Goal: Task Accomplishment & Management: Complete application form

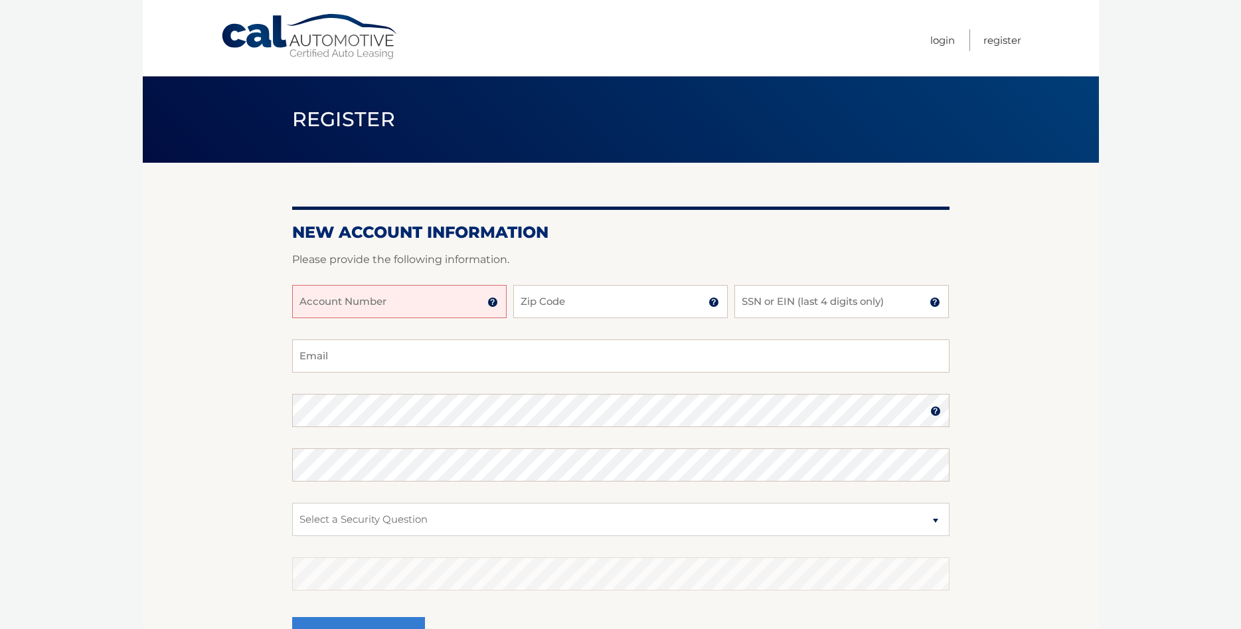
click at [357, 295] on input "Account Number" at bounding box center [399, 301] width 214 height 33
type input "44456020607"
type input "07458"
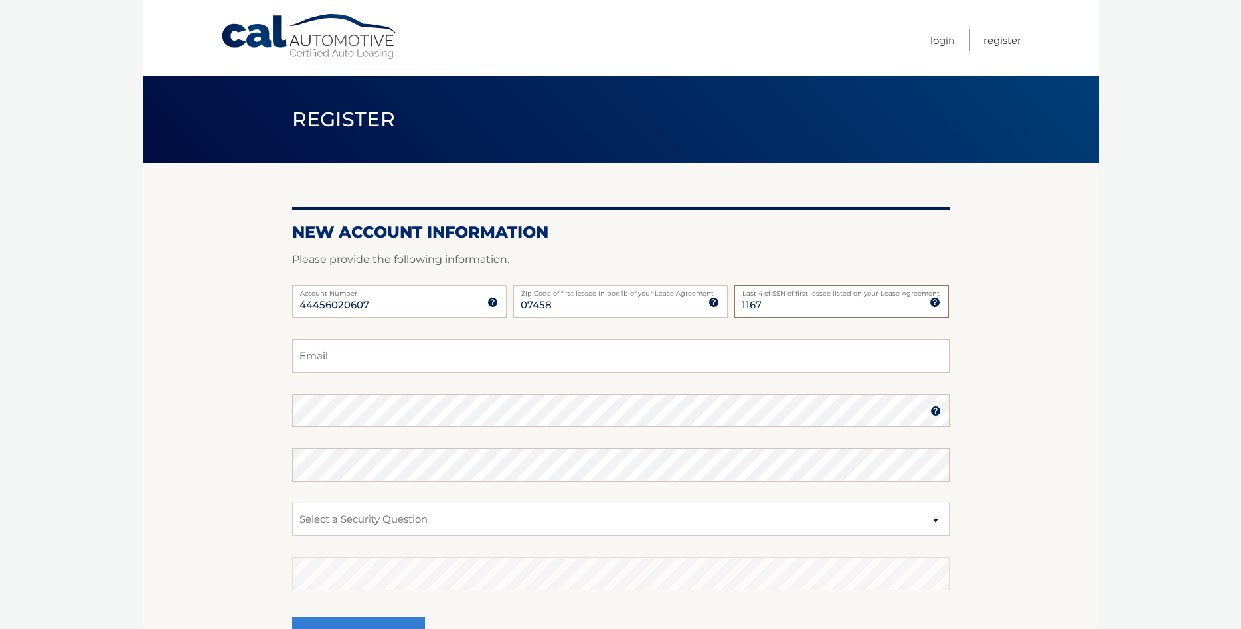
type input "1167"
type input "dan@cobaltmed.com"
click at [292, 503] on select "Select a Security Question What was the name of your elementary school? What is…" at bounding box center [620, 519] width 657 height 33
select select "2"
click option "What is your mother’s maiden name?" at bounding box center [0, 0] width 0 height 0
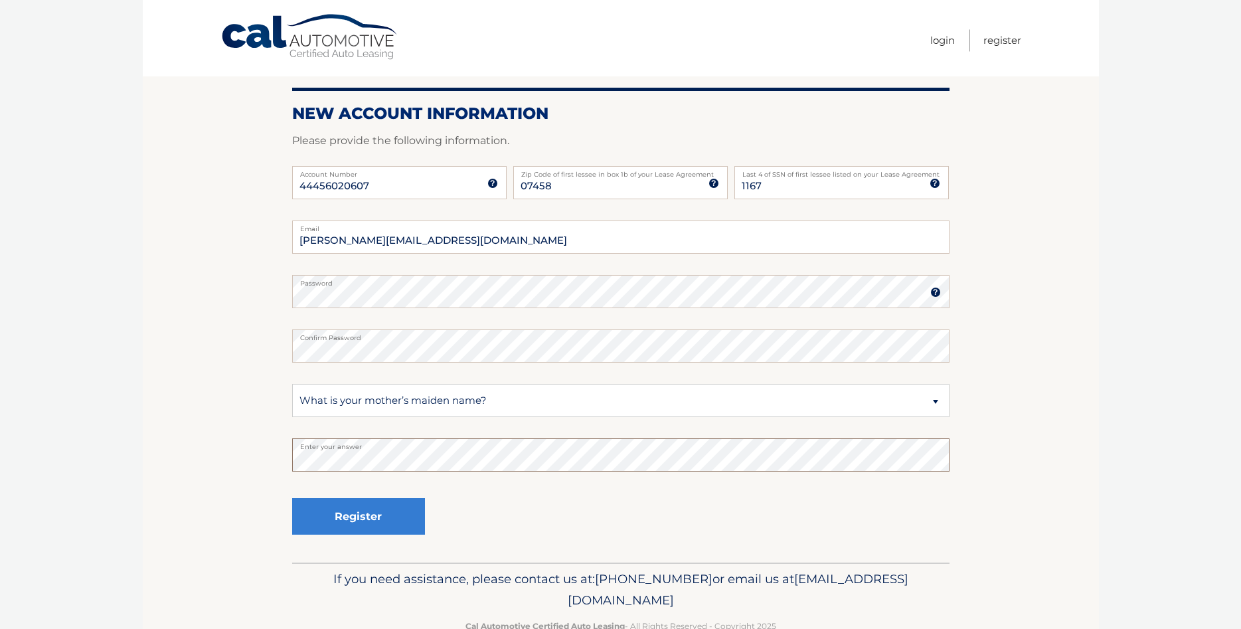
scroll to position [153, 0]
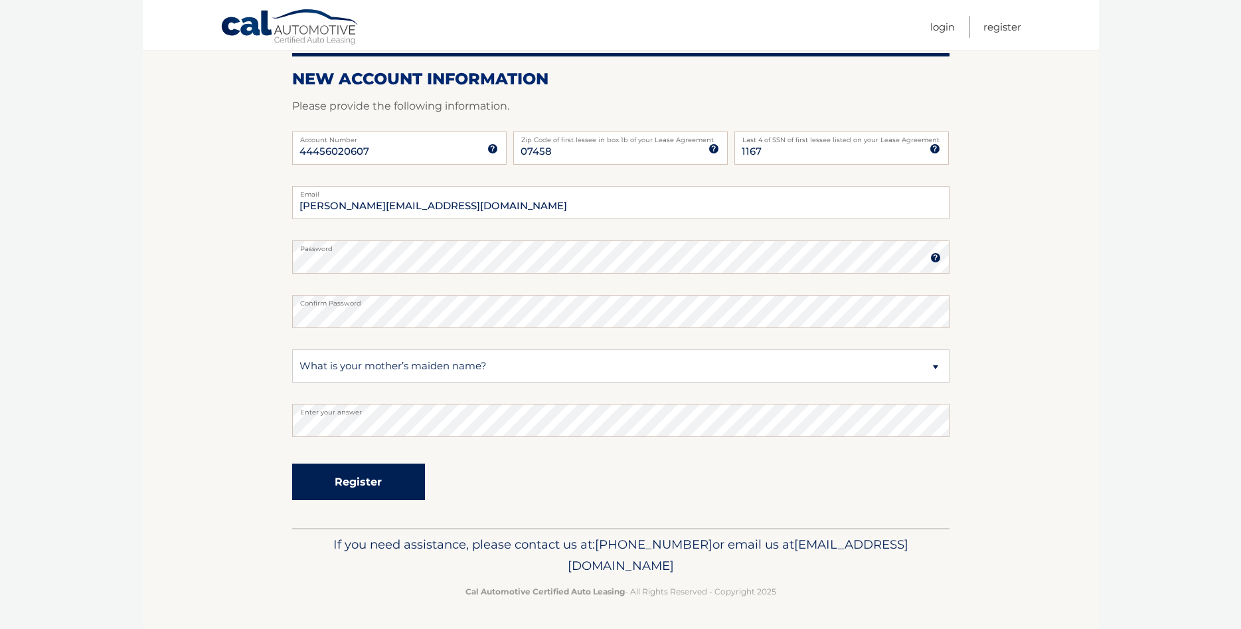
click at [326, 489] on button "Register" at bounding box center [358, 481] width 133 height 37
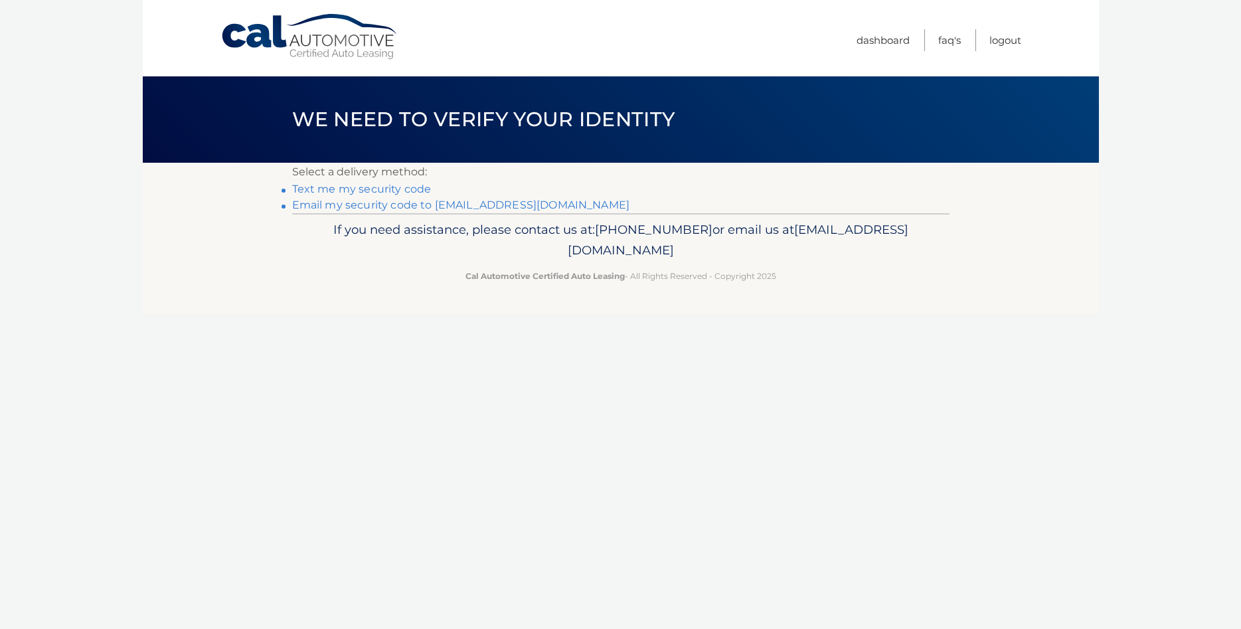
click at [366, 191] on link "Text me my security code" at bounding box center [361, 189] width 139 height 13
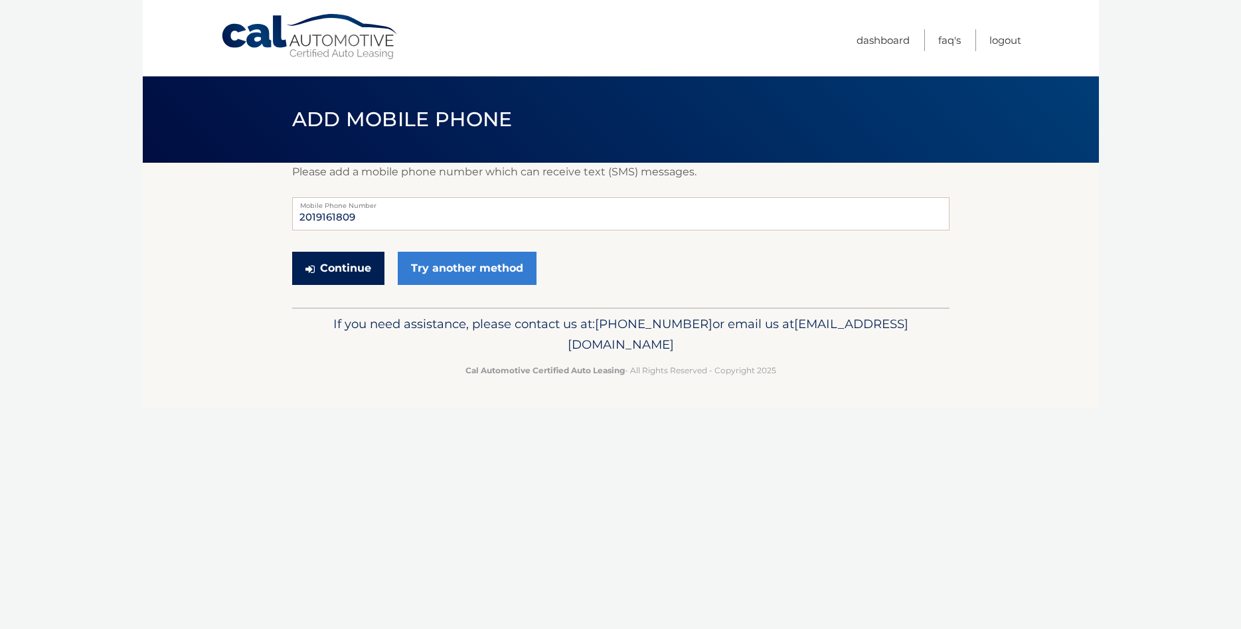
click at [349, 272] on button "Continue" at bounding box center [338, 268] width 92 height 33
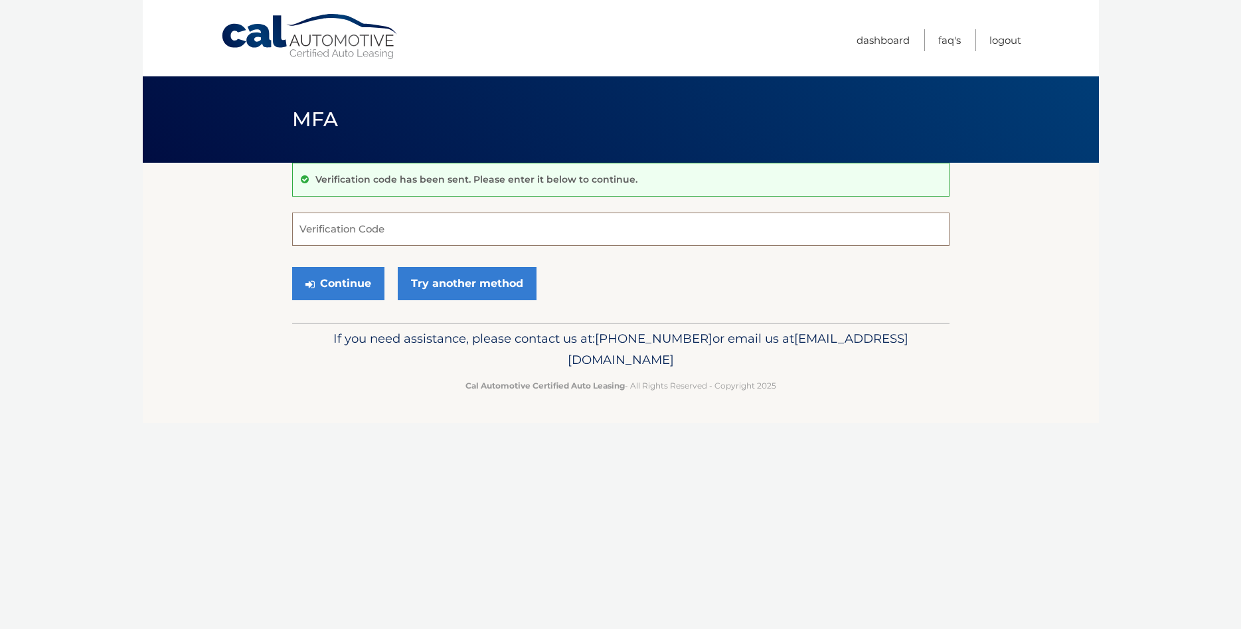
click at [447, 232] on input "Verification Code" at bounding box center [620, 228] width 657 height 33
click at [442, 228] on input "Verification Code" at bounding box center [620, 228] width 657 height 33
type input "030572"
click at [335, 283] on button "Continue" at bounding box center [338, 283] width 92 height 33
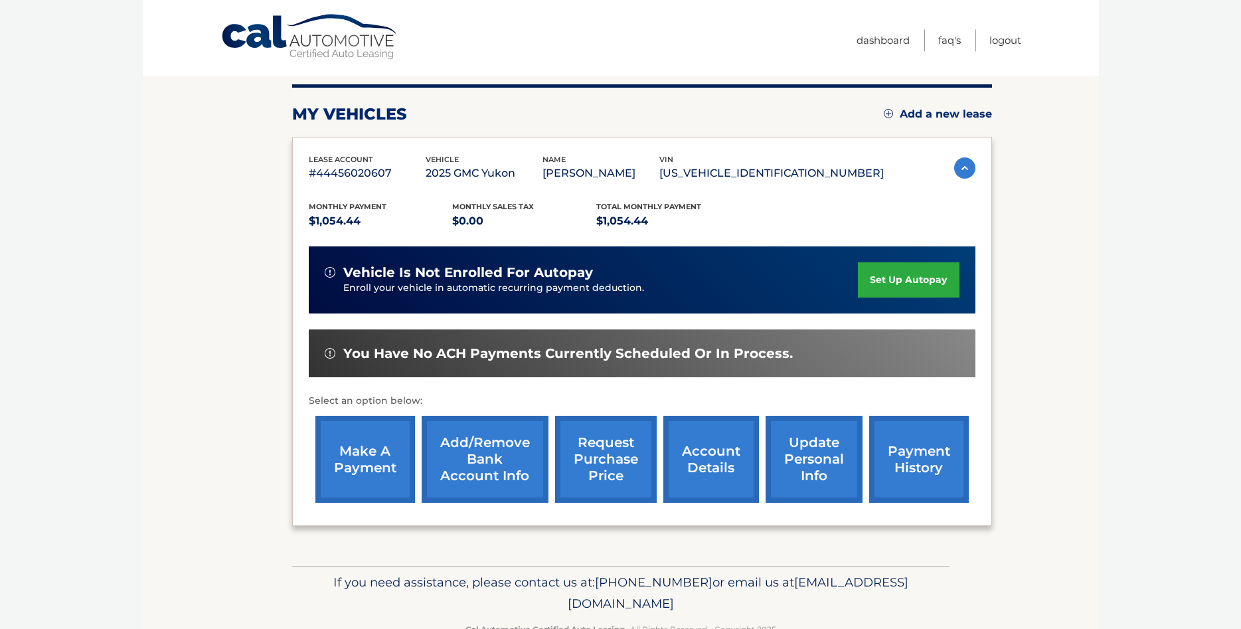
scroll to position [203, 0]
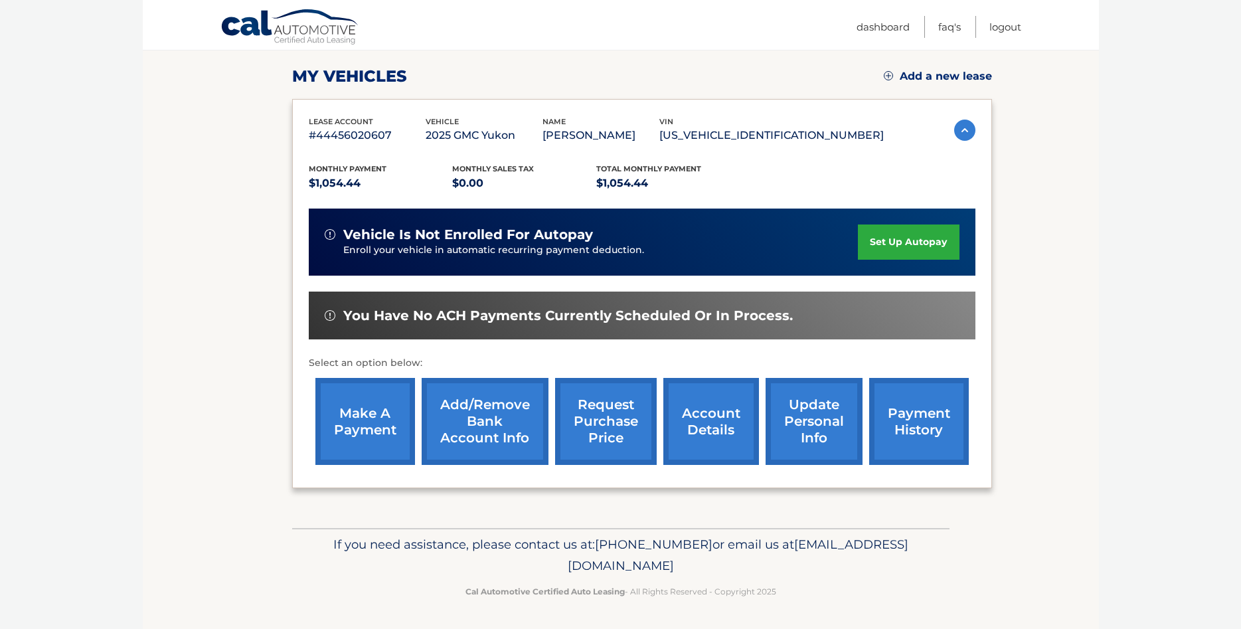
click at [670, 424] on link "account details" at bounding box center [711, 421] width 96 height 87
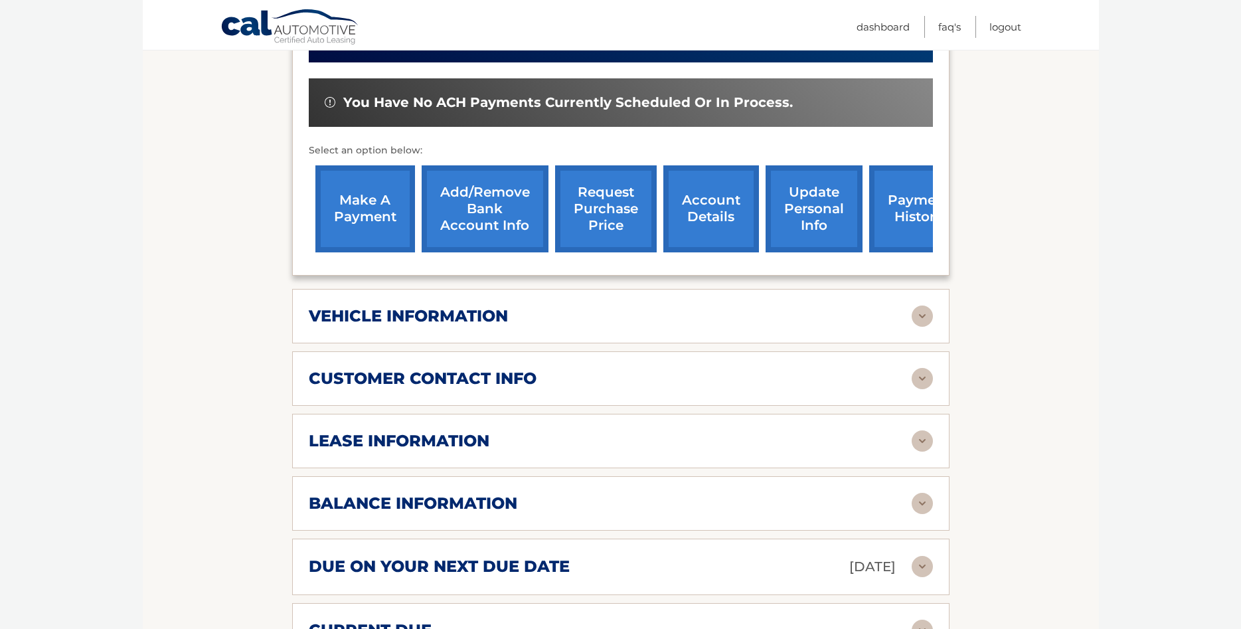
scroll to position [474, 0]
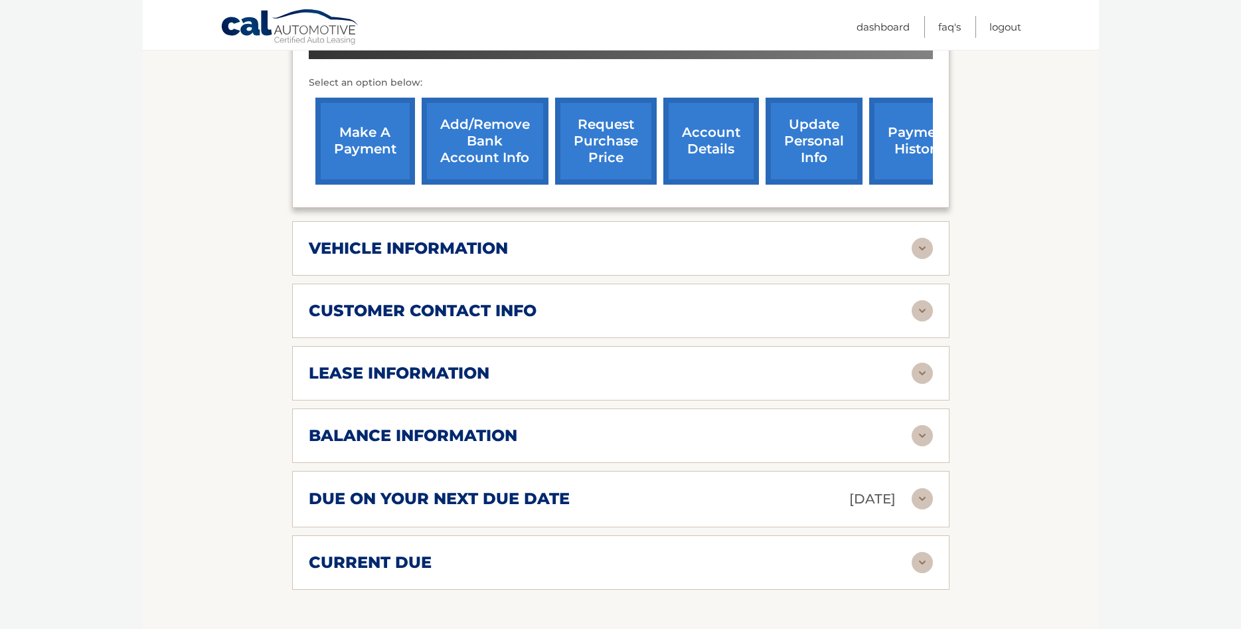
click at [471, 383] on h2 "lease information" at bounding box center [399, 373] width 181 height 20
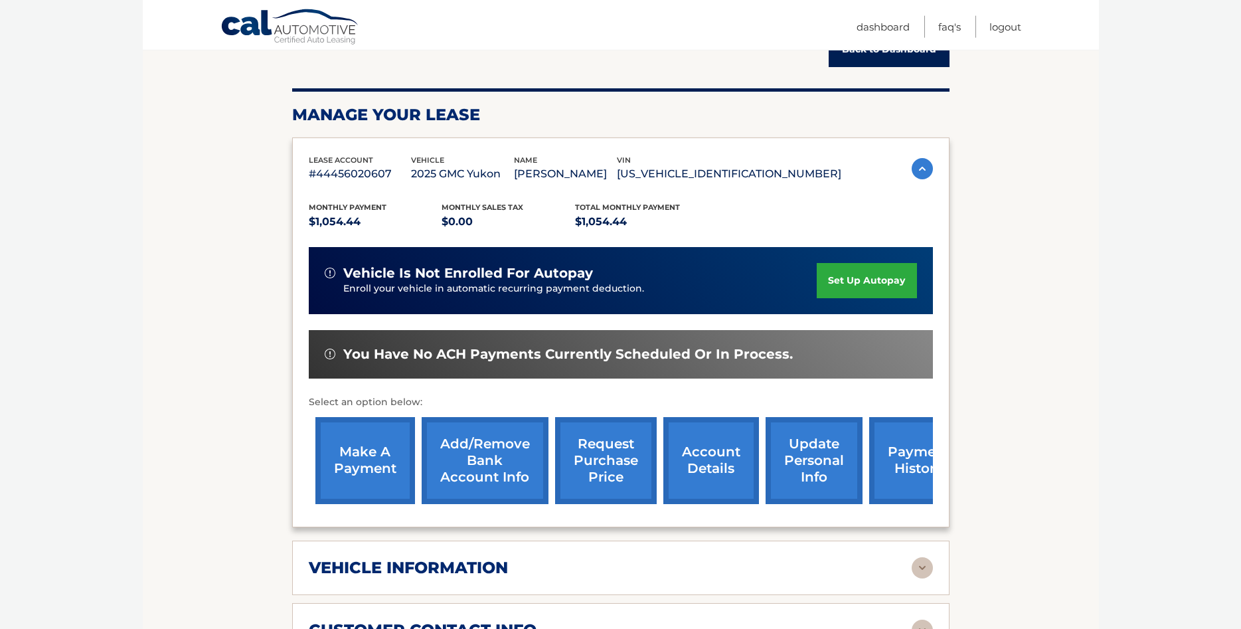
scroll to position [0, 0]
